Goal: Find specific page/section: Find specific page/section

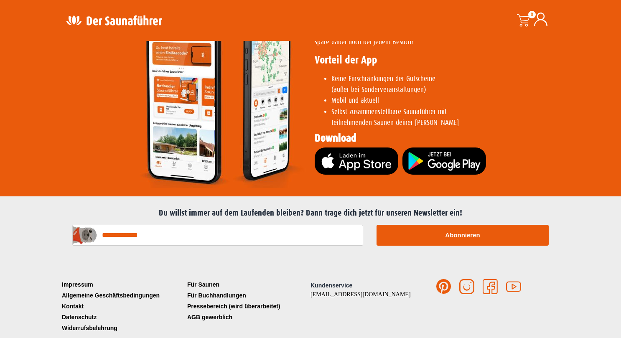
scroll to position [1677, 0]
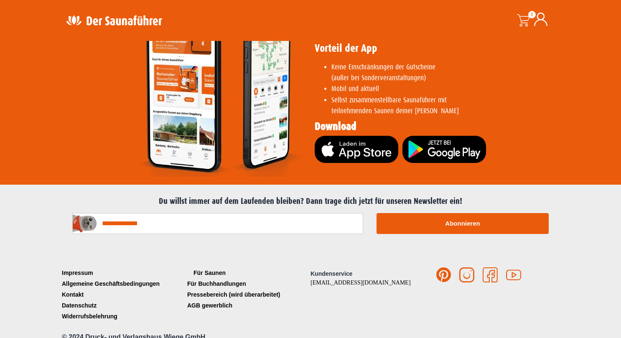
click at [206, 268] on link "Für Saunen" at bounding box center [247, 273] width 125 height 11
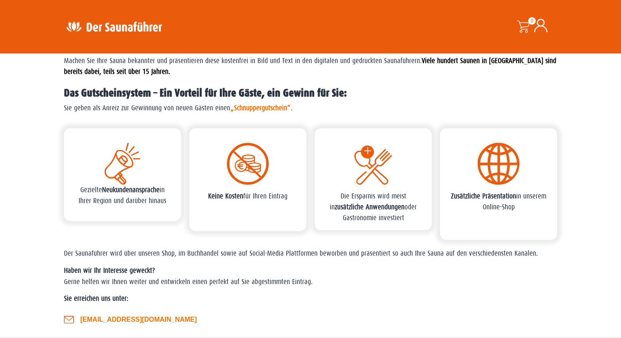
scroll to position [406, 0]
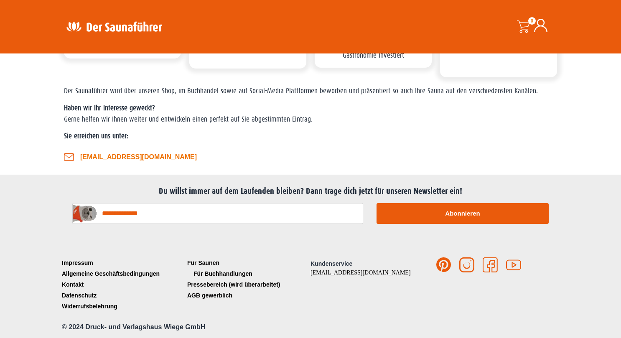
click at [208, 271] on link "Für Buchhandlungen" at bounding box center [247, 273] width 125 height 11
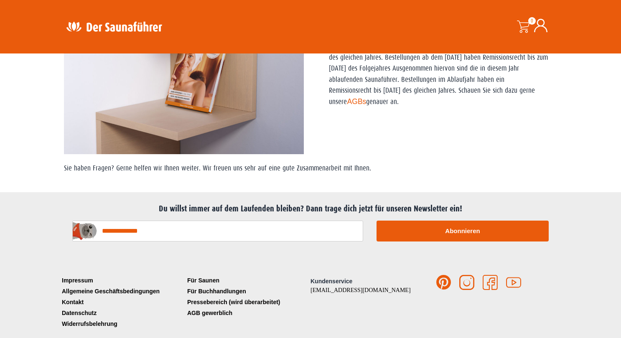
scroll to position [219, 0]
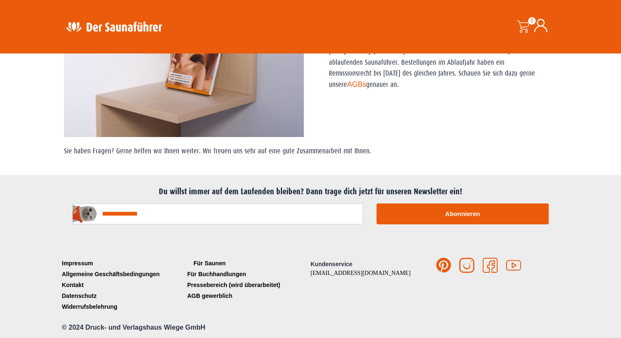
click at [205, 262] on link "Für Saunen" at bounding box center [247, 263] width 125 height 11
